Goal: Transaction & Acquisition: Purchase product/service

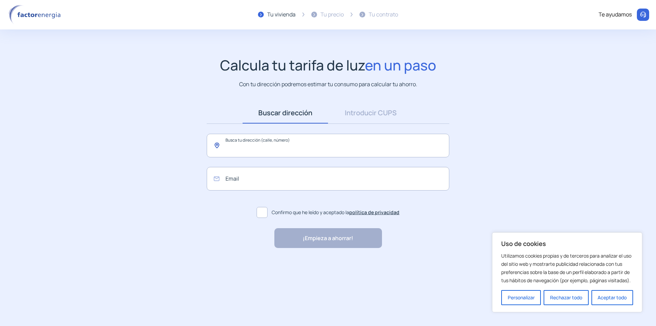
click at [252, 145] on input "text" at bounding box center [328, 146] width 243 height 24
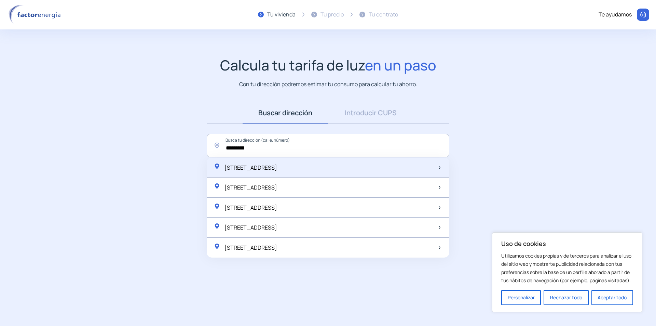
click at [274, 167] on span "[STREET_ADDRESS]" at bounding box center [251, 168] width 53 height 8
type input "**********"
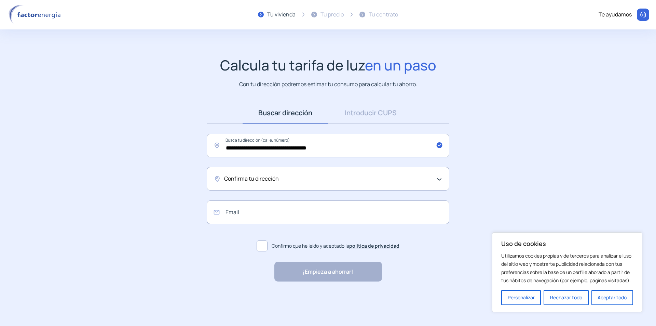
click at [282, 180] on div "Confirma tu dirección" at bounding box center [326, 178] width 204 height 9
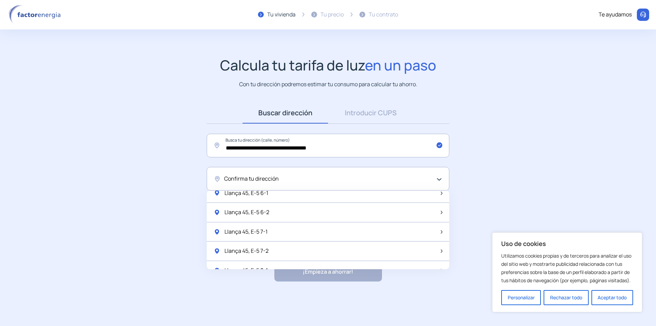
scroll to position [205, 0]
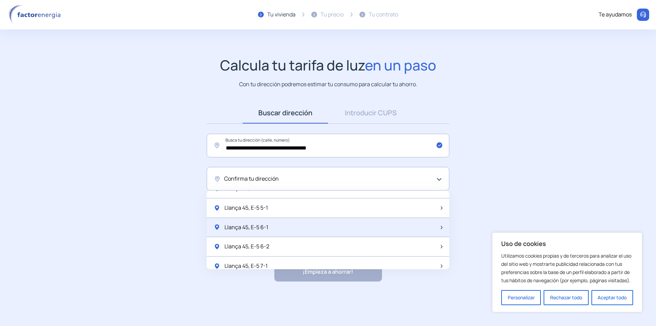
click at [266, 226] on span "Llança 45, E-5 6-1" at bounding box center [247, 227] width 44 height 9
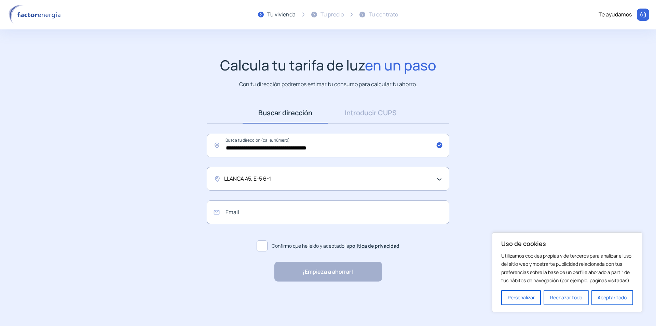
click at [570, 301] on button "Rechazar todo" at bounding box center [566, 297] width 45 height 15
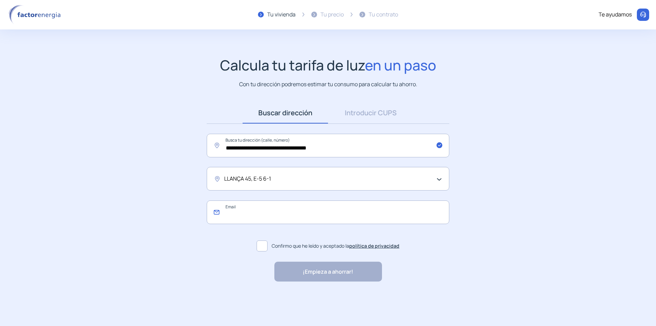
click at [244, 208] on input "email" at bounding box center [328, 212] width 243 height 24
click at [238, 213] on input "email" at bounding box center [328, 212] width 243 height 24
type input "**********"
click at [262, 246] on span at bounding box center [262, 245] width 11 height 11
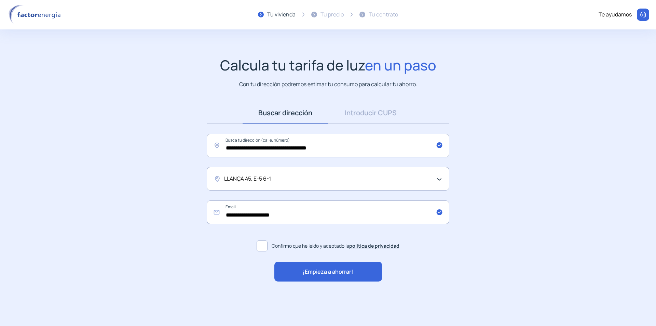
click at [313, 261] on div "**********" at bounding box center [328, 191] width 256 height 179
click at [314, 271] on span "¡Empieza a ahorrar!" at bounding box center [328, 271] width 51 height 9
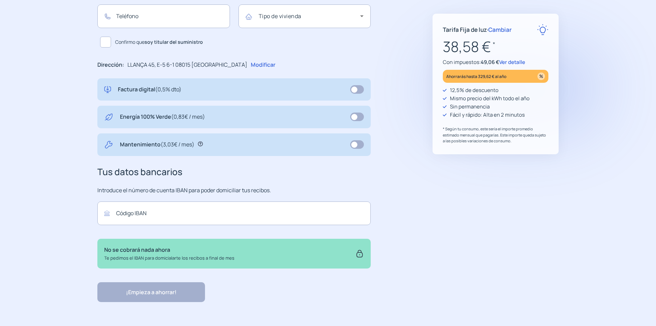
scroll to position [145, 0]
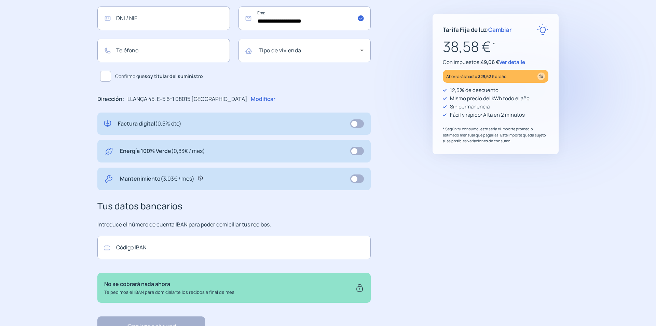
click at [508, 62] on span "Ver detalle" at bounding box center [512, 61] width 26 height 7
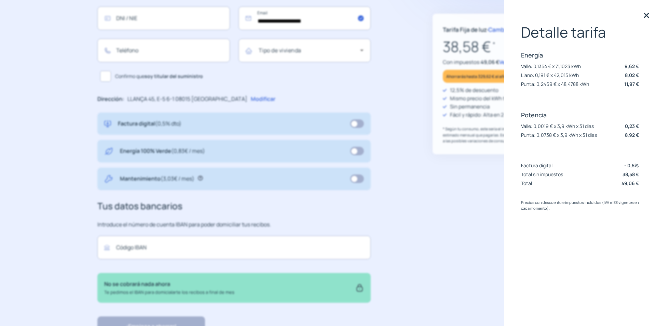
click at [646, 13] on img at bounding box center [646, 15] width 10 height 10
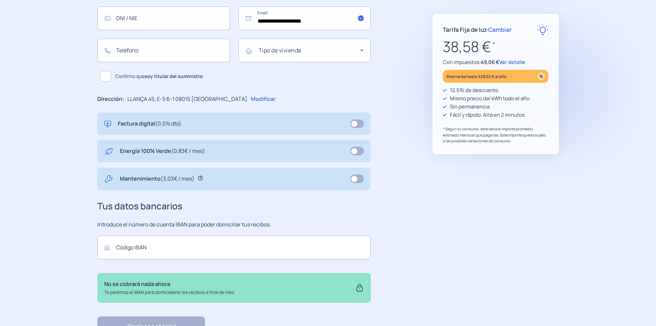
click at [503, 29] on span "Cambiar" at bounding box center [500, 30] width 24 height 8
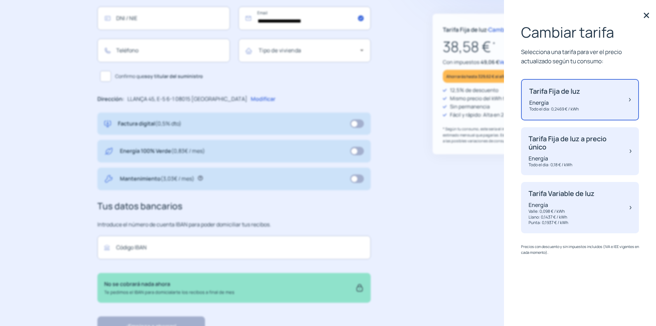
click at [646, 15] on img at bounding box center [646, 15] width 10 height 10
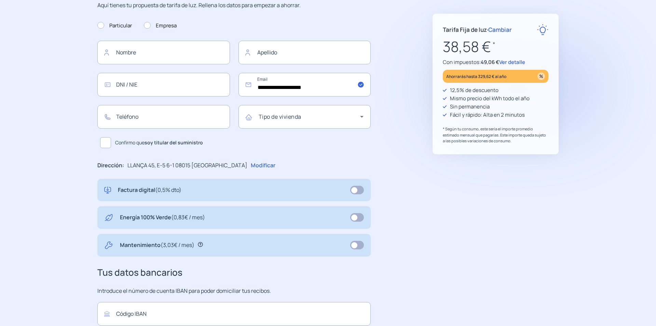
scroll to position [0, 0]
